Goal: Obtain resource: Obtain resource

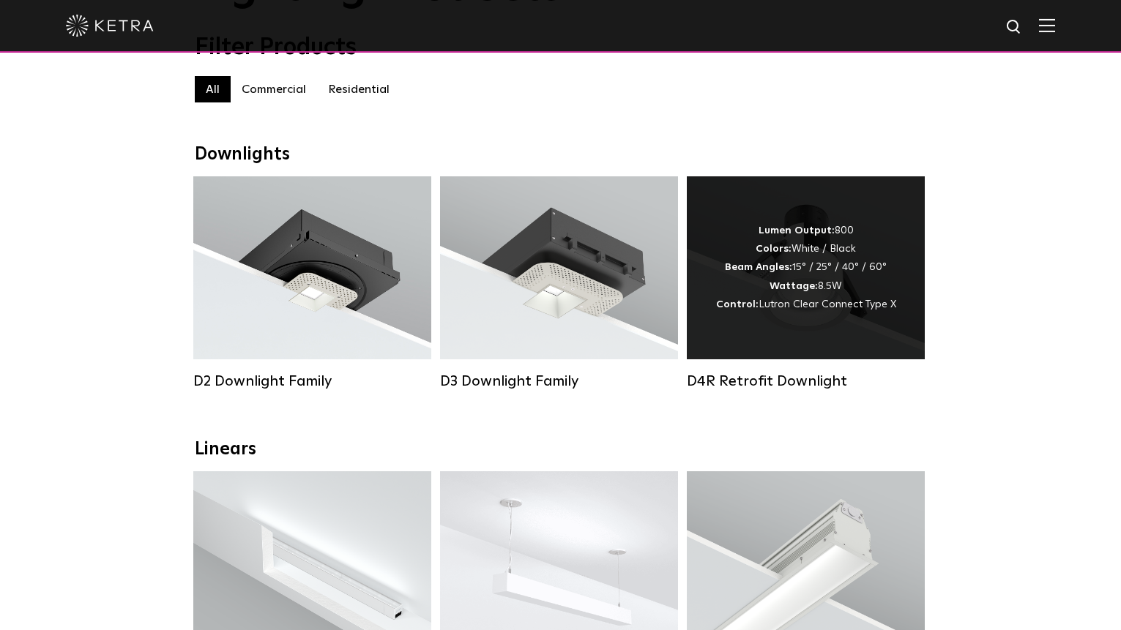
scroll to position [146, 0]
click at [808, 279] on div "Lumen Output: 800 Colors: White / Black Beam Angles: 15° / 25° / 40° / 60° Watt…" at bounding box center [806, 268] width 180 height 92
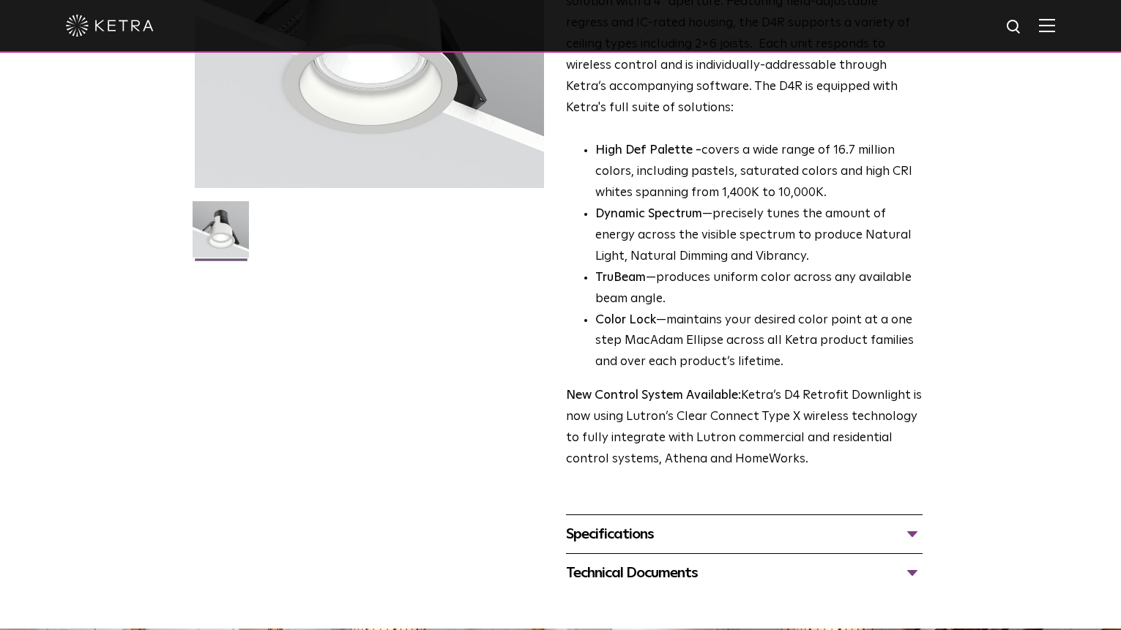
scroll to position [366, 0]
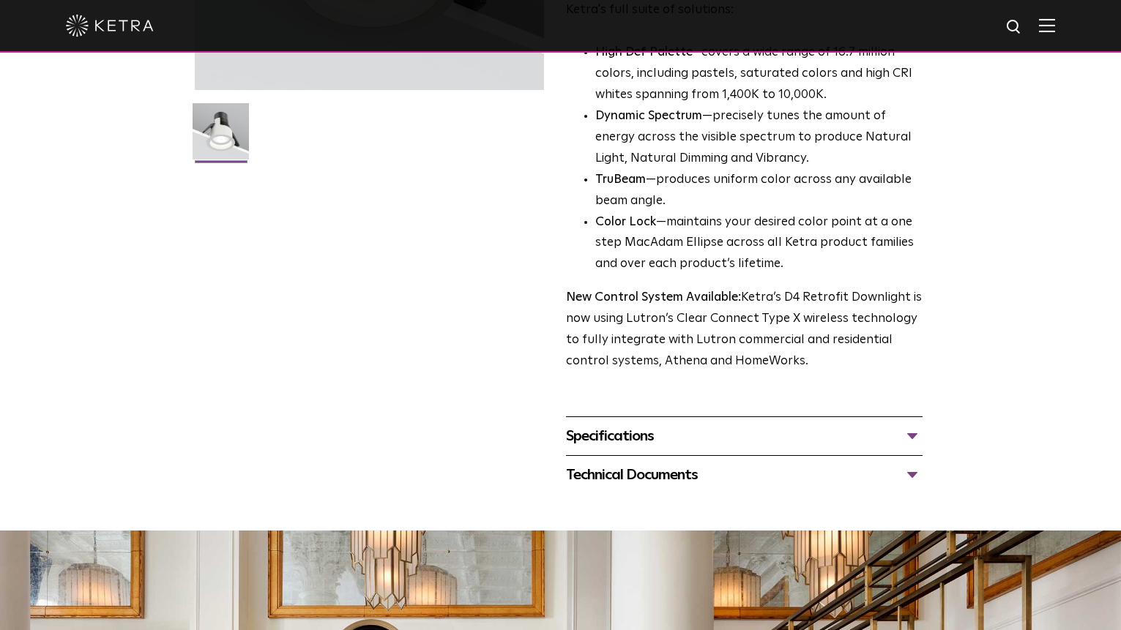
click at [912, 435] on div "Specifications" at bounding box center [744, 436] width 357 height 23
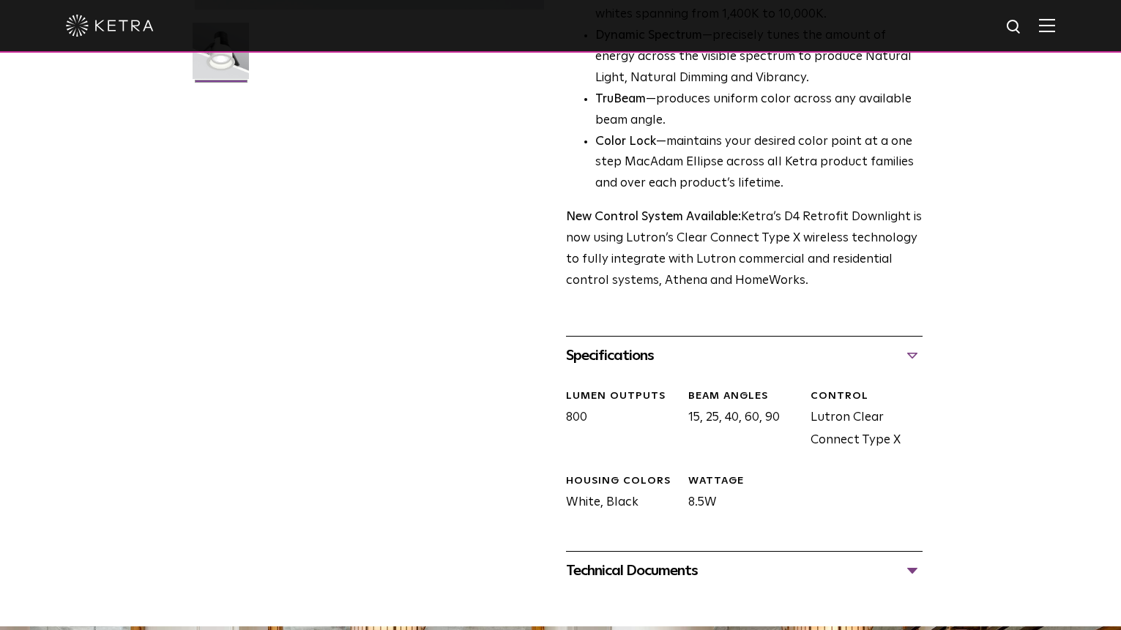
scroll to position [659, 0]
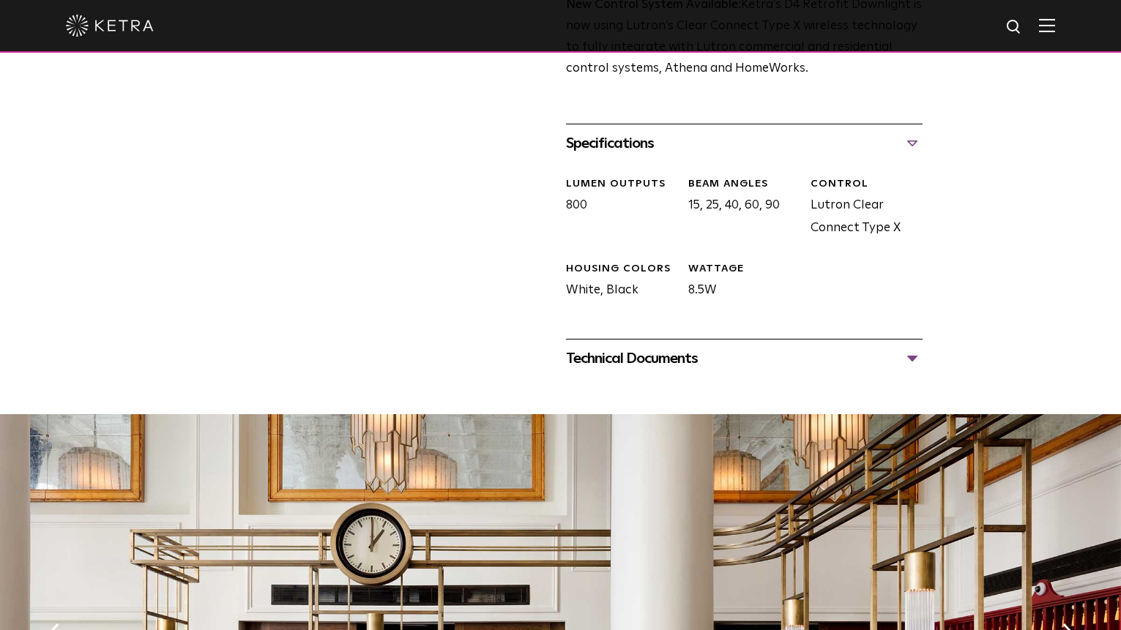
click at [916, 357] on div "Technical Documents" at bounding box center [744, 358] width 357 height 23
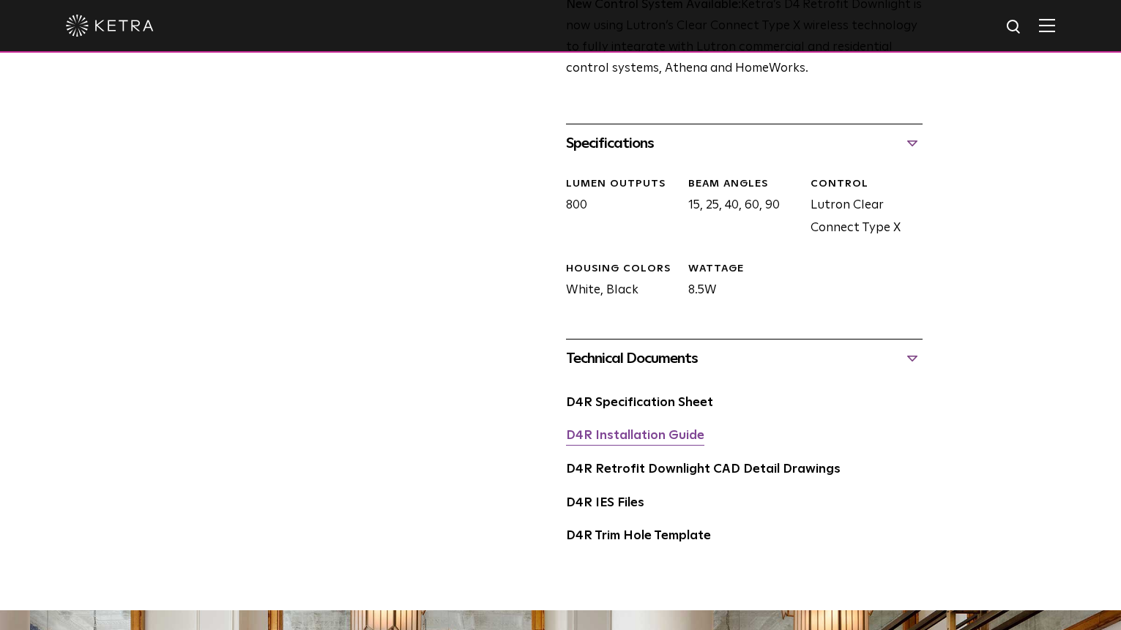
click at [632, 431] on link "D4R Installation Guide" at bounding box center [635, 436] width 138 height 12
